Goal: Navigation & Orientation: Find specific page/section

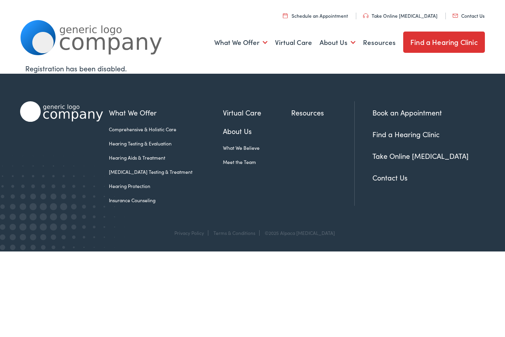
click at [466, 17] on link "Contact Us" at bounding box center [468, 15] width 32 height 7
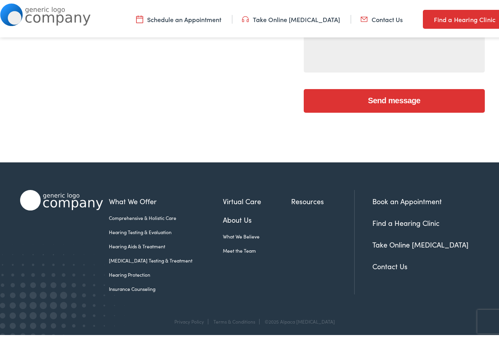
scroll to position [298, 0]
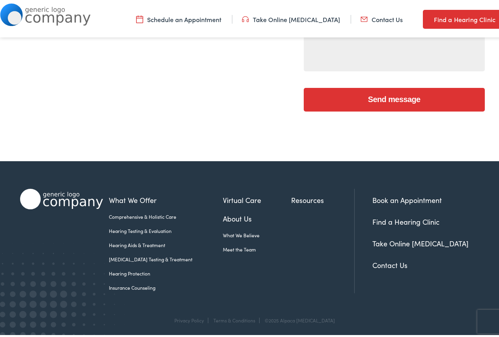
click at [297, 198] on link "Resources" at bounding box center [322, 198] width 63 height 11
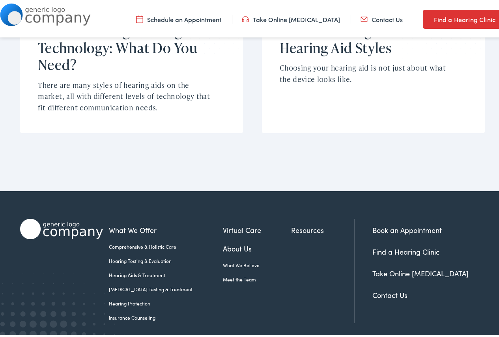
scroll to position [636, 0]
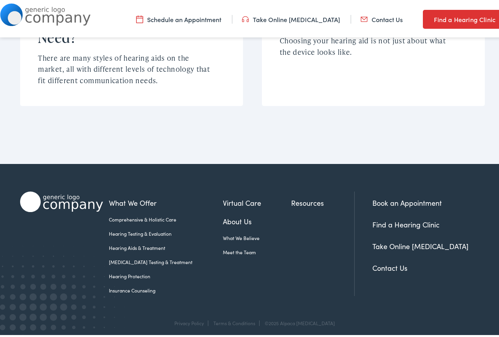
click at [416, 219] on link "Find a Hearing Clinic" at bounding box center [405, 223] width 67 height 10
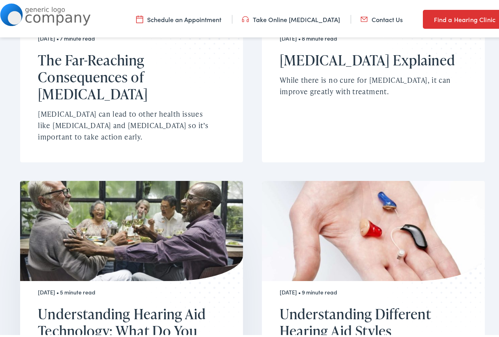
scroll to position [201, 0]
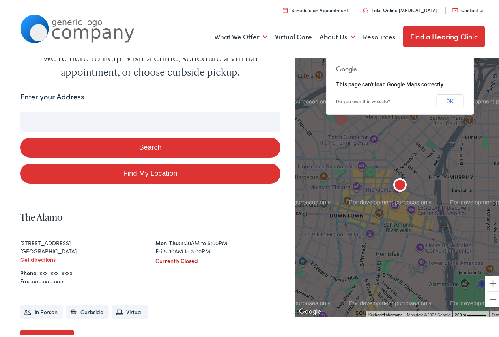
scroll to position [118, 0]
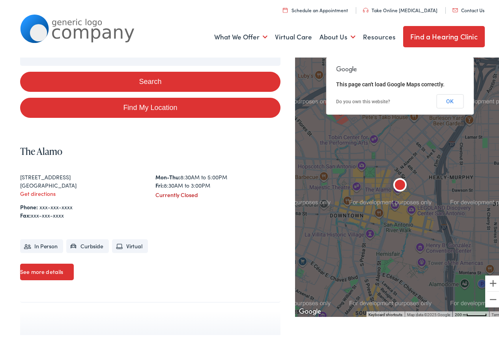
click at [33, 269] on link "See more details" at bounding box center [47, 270] width 54 height 17
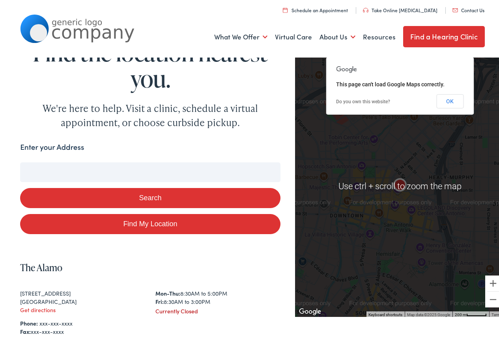
scroll to position [0, 0]
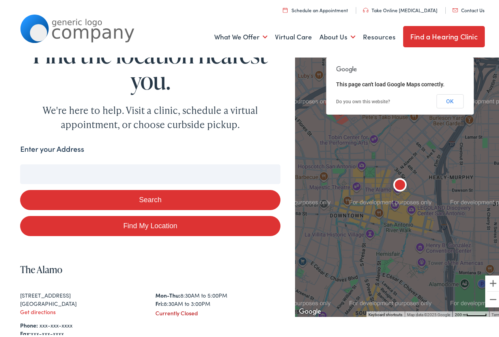
click at [435, 35] on link "Find a Hearing Clinic" at bounding box center [444, 34] width 82 height 21
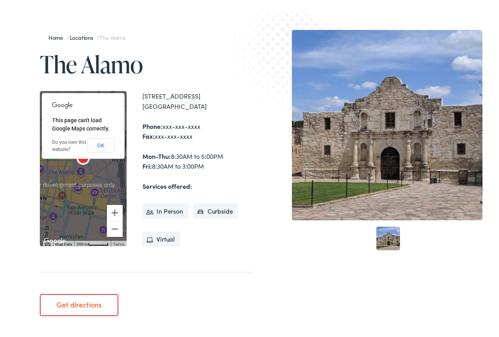
scroll to position [79, 0]
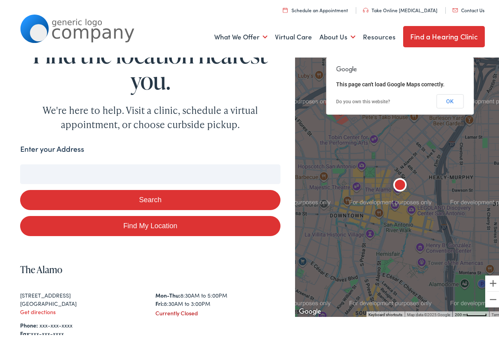
click at [134, 174] on input "Enter your Address" at bounding box center [150, 172] width 260 height 20
type input "NEW C"
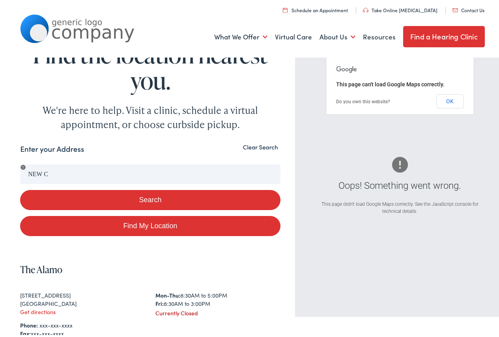
click at [101, 160] on form "Enter your Address NEW C Search Find My Location" at bounding box center [150, 188] width 260 height 93
click at [113, 311] on div "Get directions" at bounding box center [82, 310] width 125 height 8
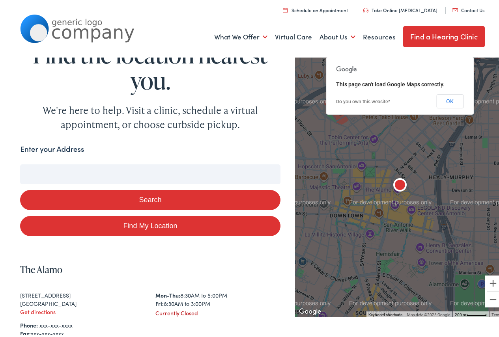
click at [81, 173] on input "Enter your Address" at bounding box center [150, 172] width 260 height 20
type input "NEW"
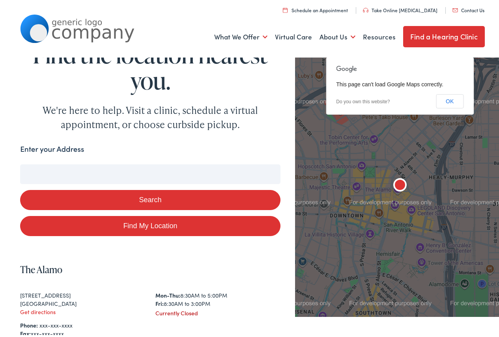
click at [50, 164] on input "Enter your Address" at bounding box center [150, 172] width 260 height 20
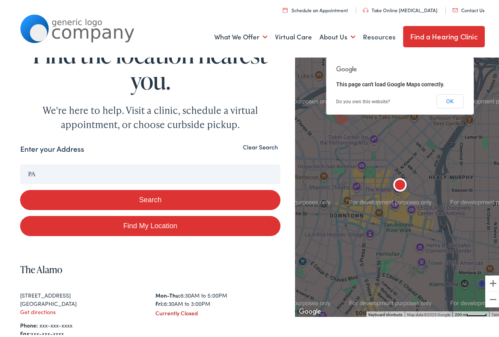
type input "PA"
